Goal: Task Accomplishment & Management: Manage account settings

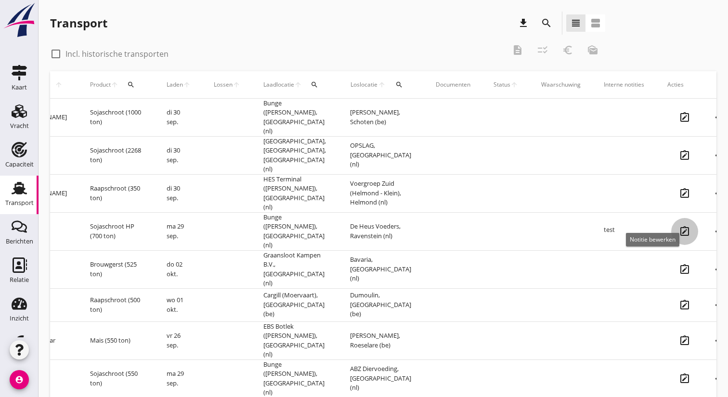
click at [672, 218] on icon "note_alt" at bounding box center [685, 231] width 27 height 27
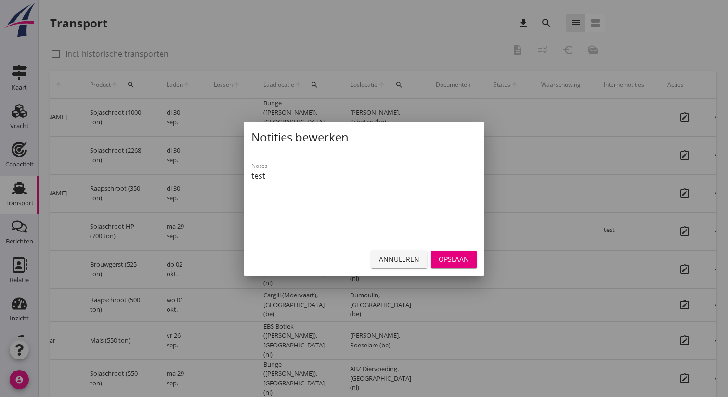
click at [362, 191] on textarea "test" at bounding box center [363, 197] width 225 height 58
click at [465, 256] on div "Opslaan" at bounding box center [454, 259] width 30 height 10
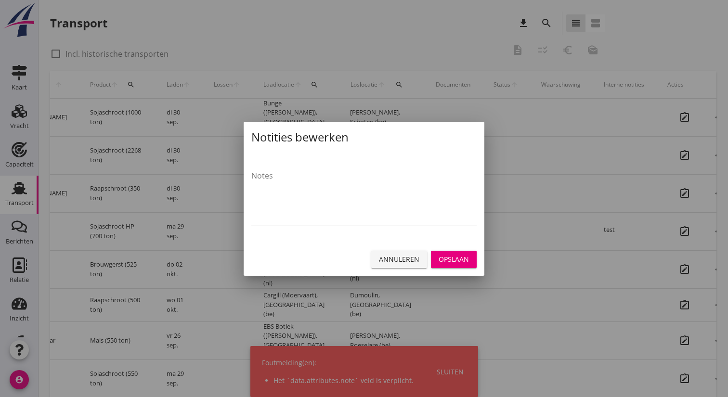
click at [399, 256] on div "Annuleren" at bounding box center [399, 259] width 40 height 10
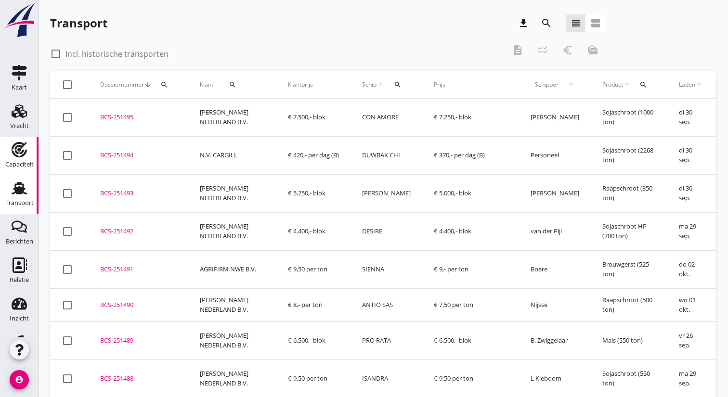
click at [22, 156] on use at bounding box center [19, 149] width 15 height 15
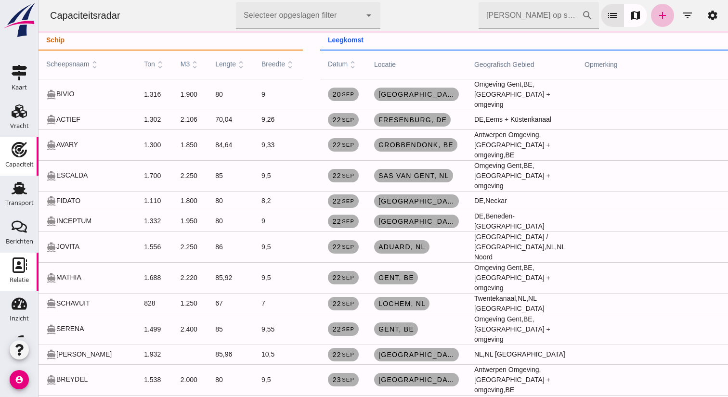
click at [10, 268] on div "Relatie" at bounding box center [19, 265] width 23 height 15
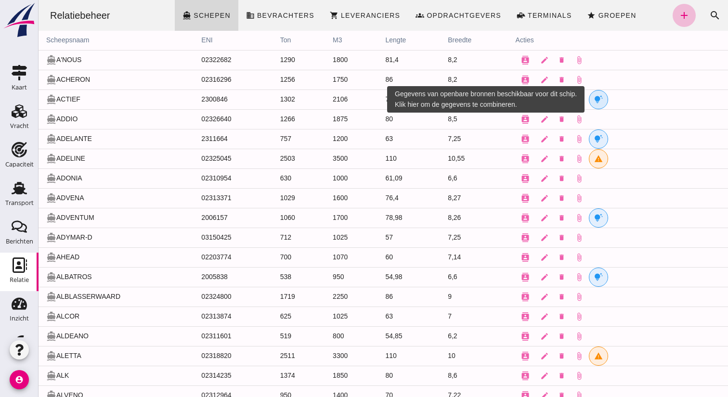
click at [592, 99] on link "tips_and_updates" at bounding box center [598, 99] width 19 height 19
click at [602, 104] on div at bounding box center [384, 198] width 690 height 397
click at [601, 101] on icon "tips_and_updates" at bounding box center [598, 99] width 9 height 9
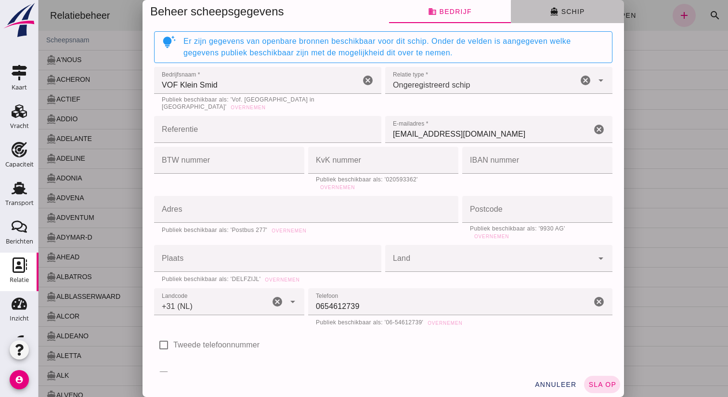
click at [546, 11] on button "directions_boat Schip" at bounding box center [567, 11] width 113 height 23
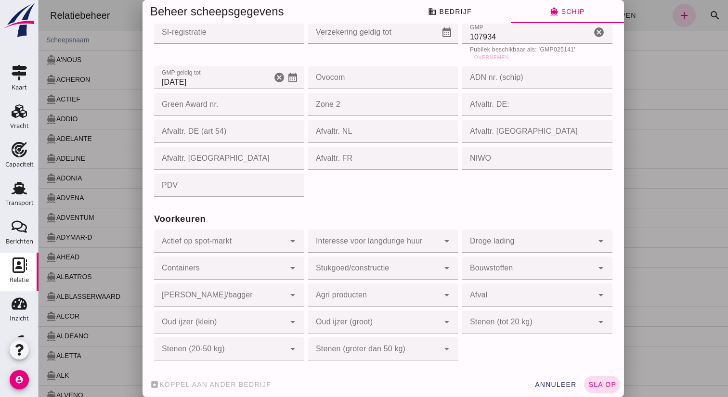
scroll to position [995, 0]
click at [546, 386] on span "annuleer" at bounding box center [556, 385] width 42 height 8
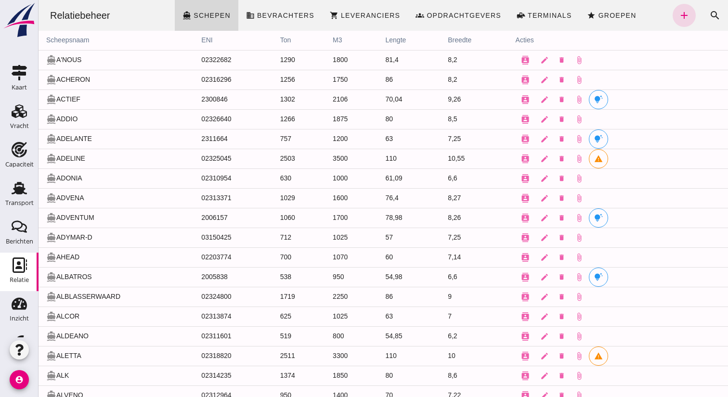
scroll to position [0, 0]
click at [26, 181] on icon "Transport" at bounding box center [19, 188] width 15 height 15
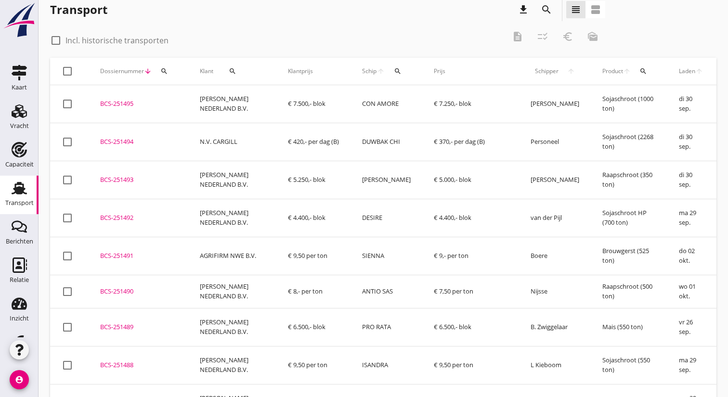
scroll to position [14, 0]
click at [20, 117] on use at bounding box center [19, 111] width 15 height 13
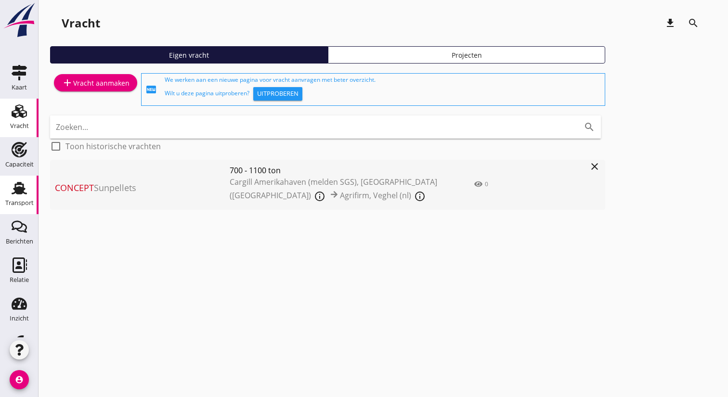
click at [20, 186] on icon "Transport" at bounding box center [19, 188] width 15 height 15
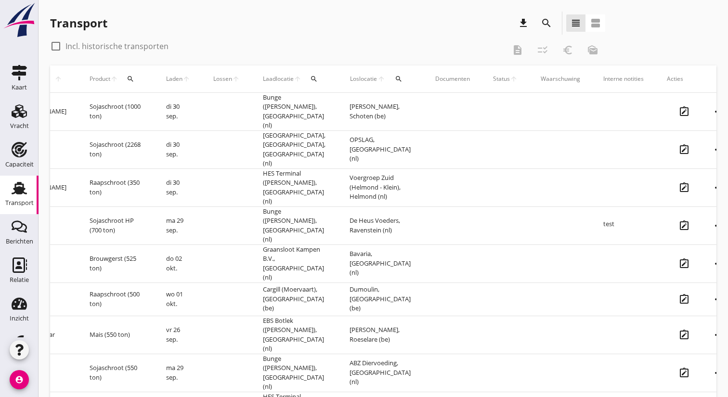
scroll to position [0, 513]
click at [672, 214] on icon "note_alt" at bounding box center [685, 225] width 27 height 27
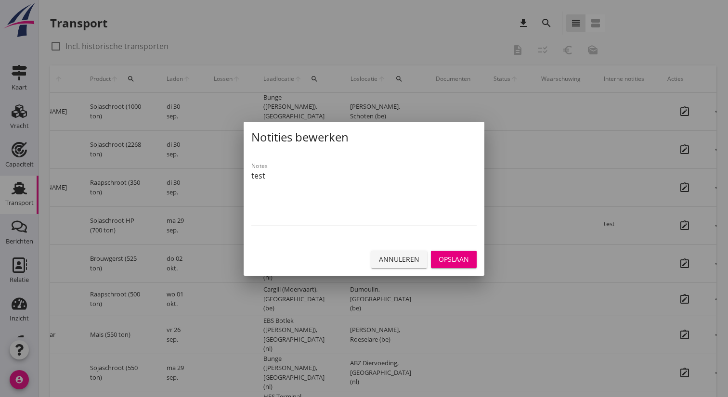
click at [389, 260] on div "Annuleren" at bounding box center [399, 259] width 40 height 10
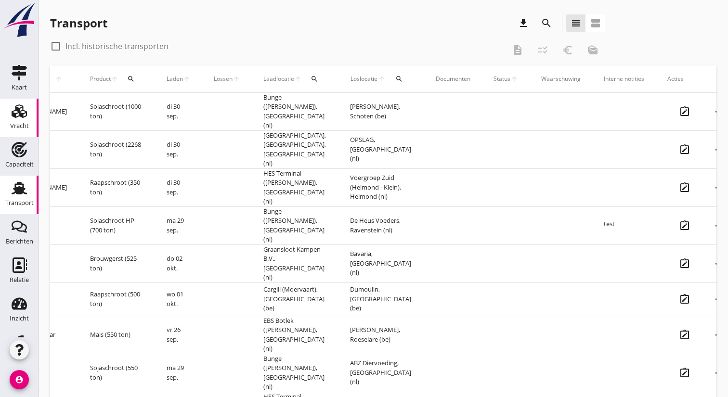
click at [17, 118] on icon "Vracht" at bounding box center [19, 111] width 15 height 15
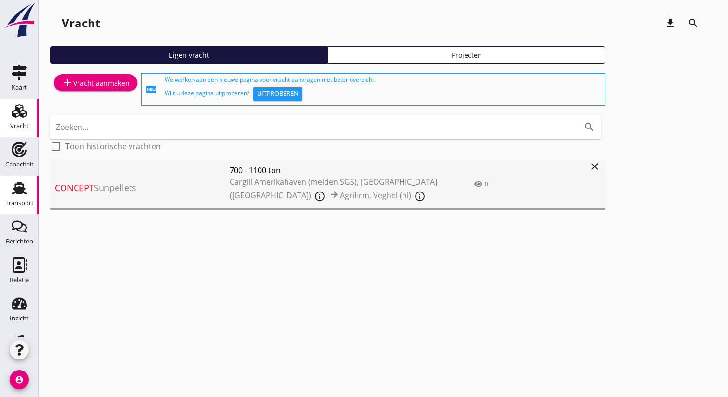
click at [5, 189] on link "Transport Transport" at bounding box center [19, 195] width 39 height 39
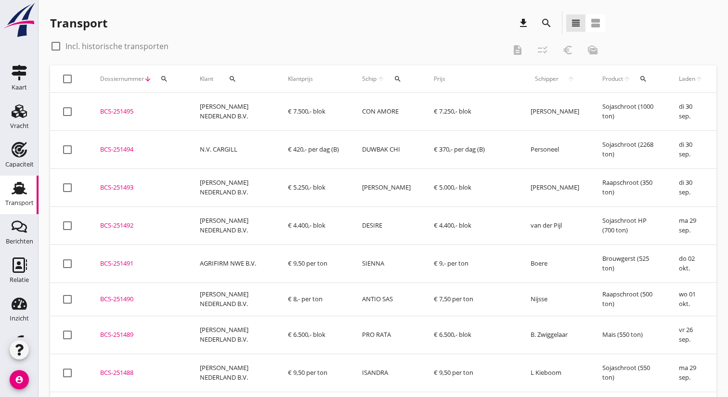
click at [27, 194] on div "Transport" at bounding box center [19, 188] width 23 height 15
